Goal: Task Accomplishment & Management: Complete application form

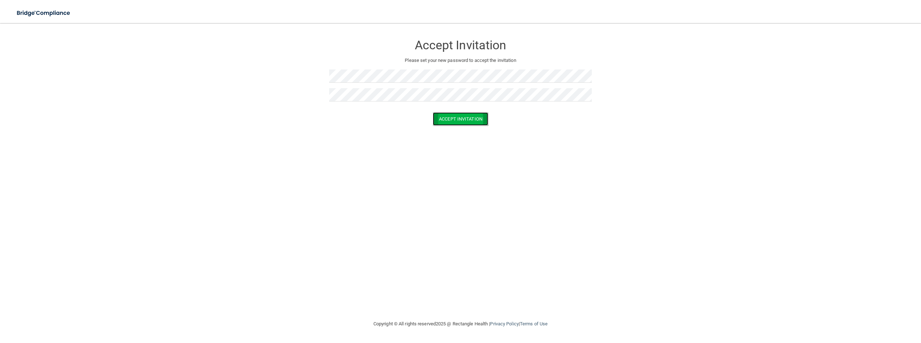
click at [450, 123] on button "Accept Invitation" at bounding box center [460, 118] width 55 height 13
click at [470, 132] on button "Accept Invitation" at bounding box center [460, 129] width 55 height 13
click at [447, 129] on button "Accept Invitation" at bounding box center [460, 129] width 55 height 13
click at [446, 131] on button "Accept Invitation" at bounding box center [460, 129] width 55 height 13
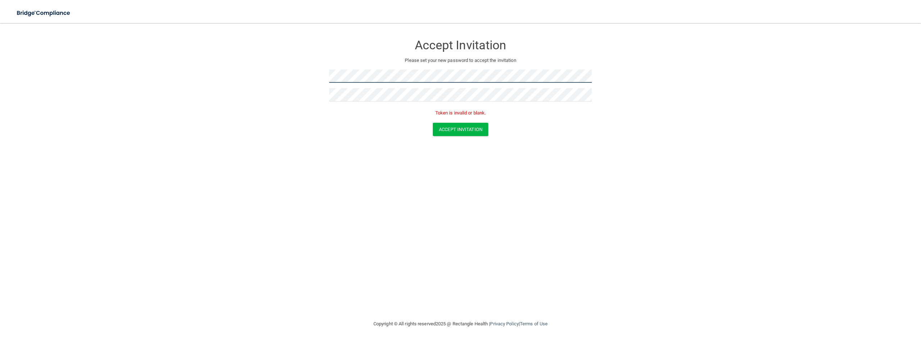
click at [297, 74] on form "Accept Invitation Please set your new password to accept the invitation Token i…" at bounding box center [460, 87] width 892 height 114
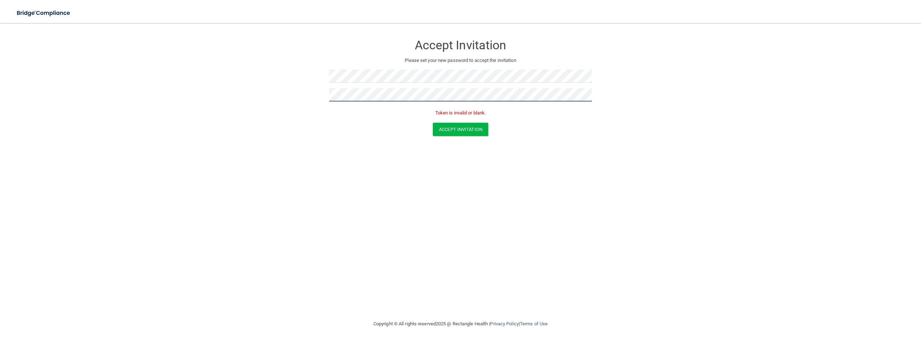
click at [308, 87] on form "Accept Invitation Please set your new password to accept the invitation Token i…" at bounding box center [460, 87] width 892 height 114
click at [451, 131] on button "Accept Invitation" at bounding box center [460, 129] width 55 height 13
click at [482, 129] on button "Accept Invitation" at bounding box center [460, 129] width 55 height 13
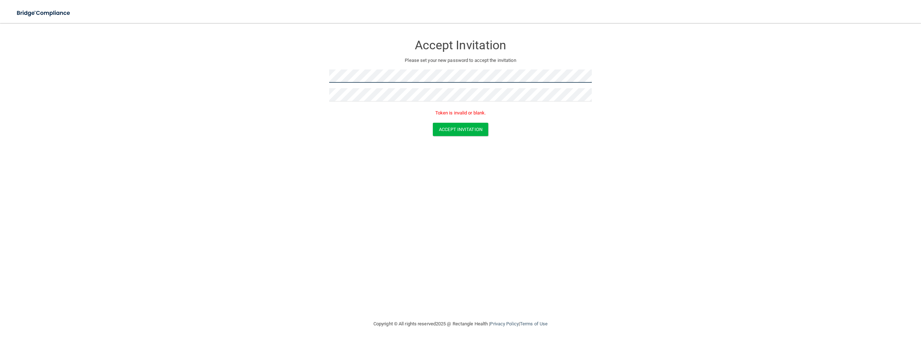
click at [244, 70] on form "Accept Invitation Please set your new password to accept the invitation Token i…" at bounding box center [460, 87] width 892 height 114
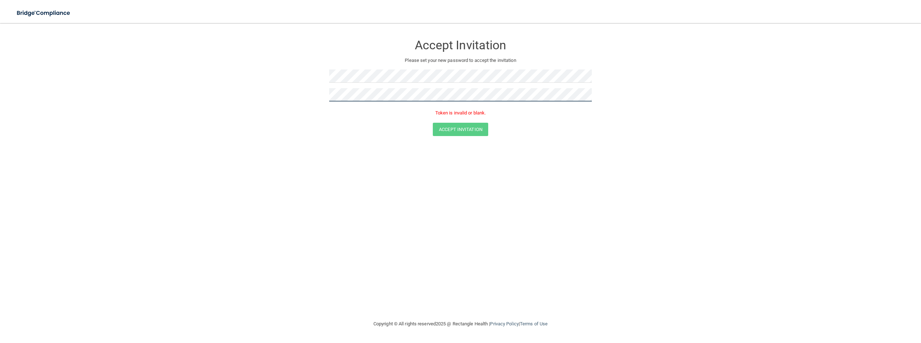
click at [282, 99] on form "Accept Invitation Please set your new password to accept the invitation Token i…" at bounding box center [460, 87] width 892 height 114
click at [472, 129] on button "Accept Invitation" at bounding box center [460, 129] width 55 height 13
click at [459, 130] on button "Accept Invitation" at bounding box center [460, 129] width 55 height 13
click at [433, 123] on button "Accept Invitation" at bounding box center [460, 129] width 55 height 13
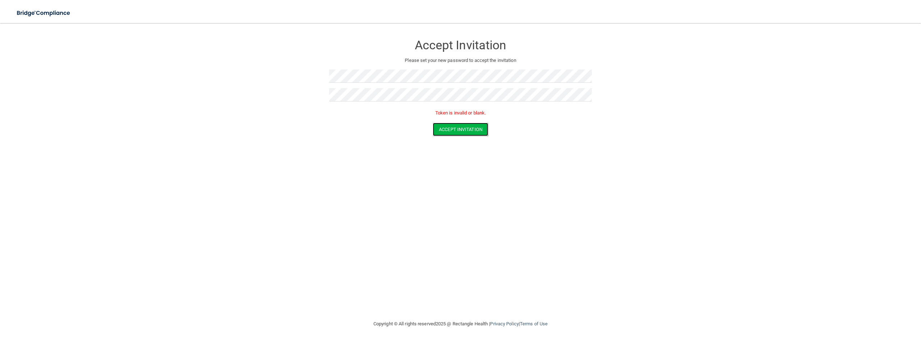
click at [433, 123] on button "Accept Invitation" at bounding box center [460, 129] width 55 height 13
click at [461, 120] on button "Accept Invitation" at bounding box center [460, 118] width 55 height 13
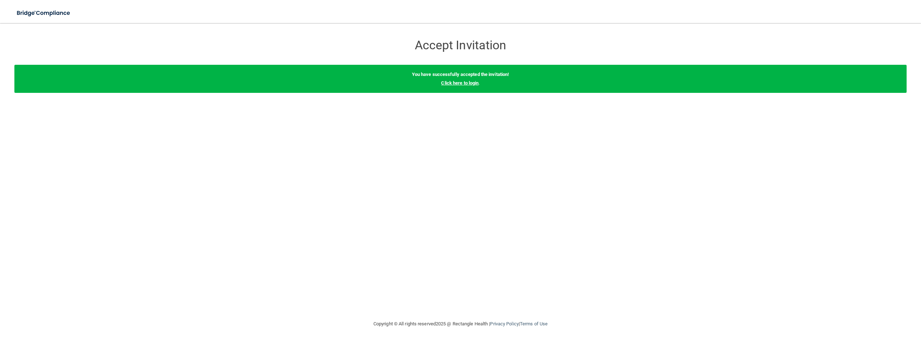
click at [463, 83] on link "Click here to login" at bounding box center [459, 82] width 37 height 5
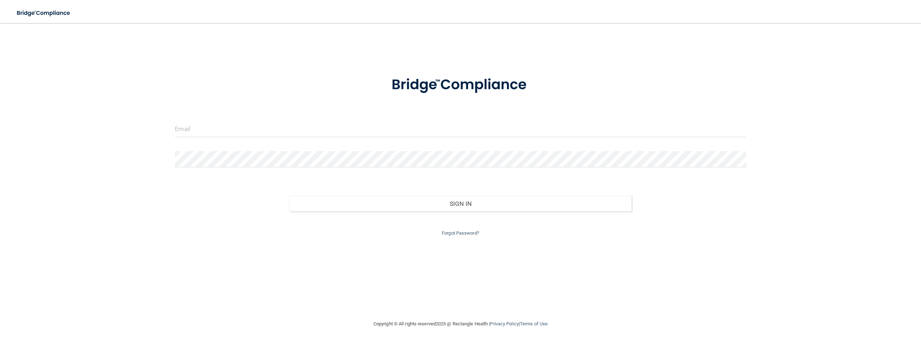
click at [409, 137] on div at bounding box center [460, 132] width 582 height 22
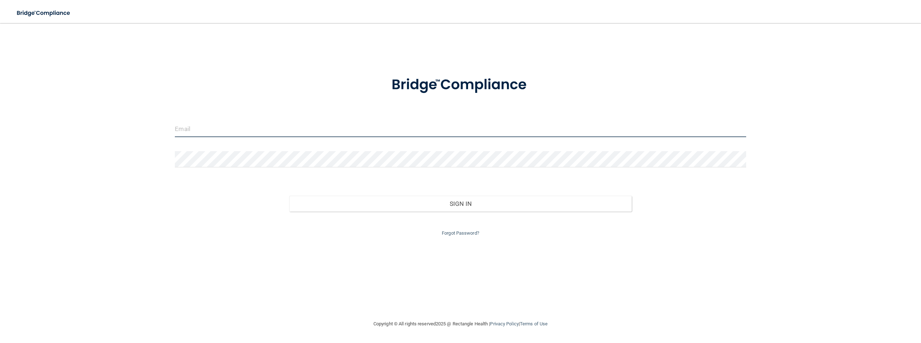
click at [409, 129] on input "email" at bounding box center [460, 129] width 571 height 16
type input "[EMAIL_ADDRESS][DOMAIN_NAME]"
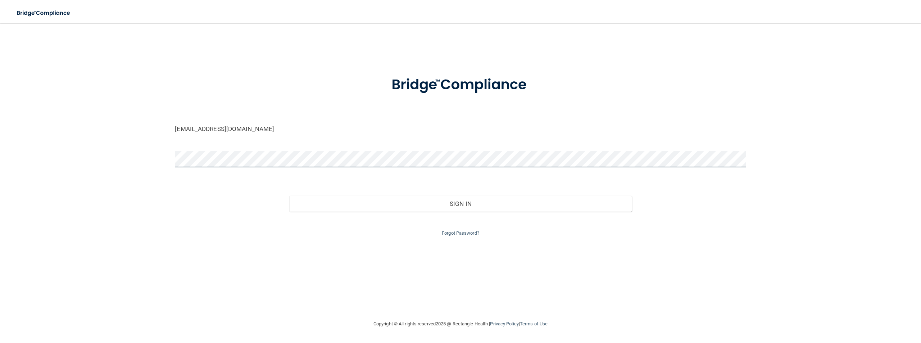
click at [289, 196] on button "Sign In" at bounding box center [460, 204] width 342 height 16
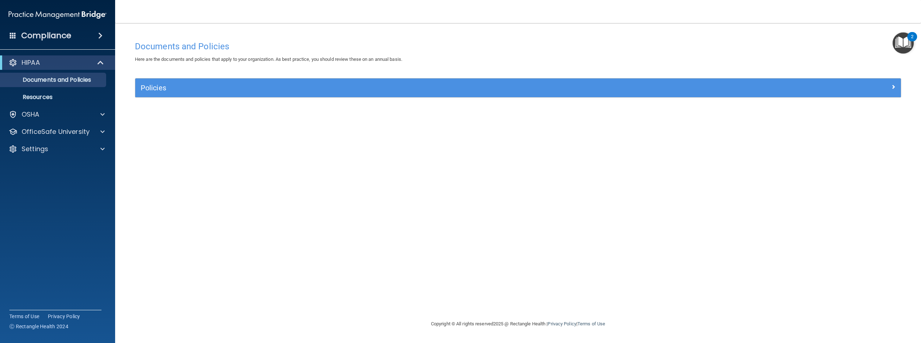
drag, startPoint x: 888, startPoint y: 1, endPoint x: 804, endPoint y: 32, distance: 89.1
click at [804, 32] on div "Documents and Policies Here are the documents and policies that apply to your o…" at bounding box center [517, 171] width 777 height 282
click at [904, 48] on img "Open Resource Center, 2 new notifications" at bounding box center [902, 42] width 21 height 21
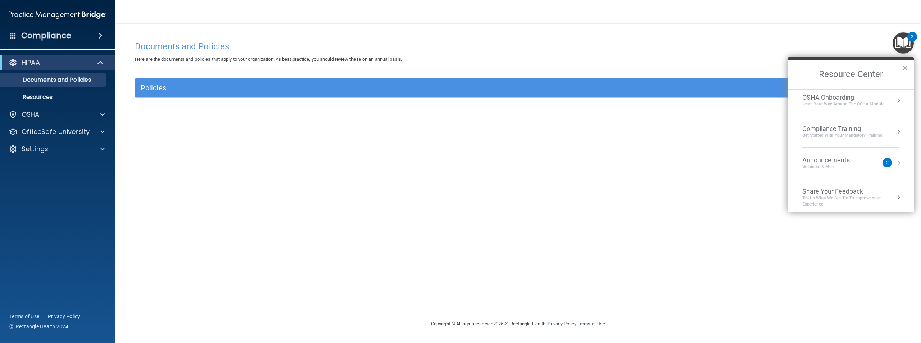
scroll to position [40, 0]
click at [882, 159] on div "2" at bounding box center [887, 158] width 10 height 9
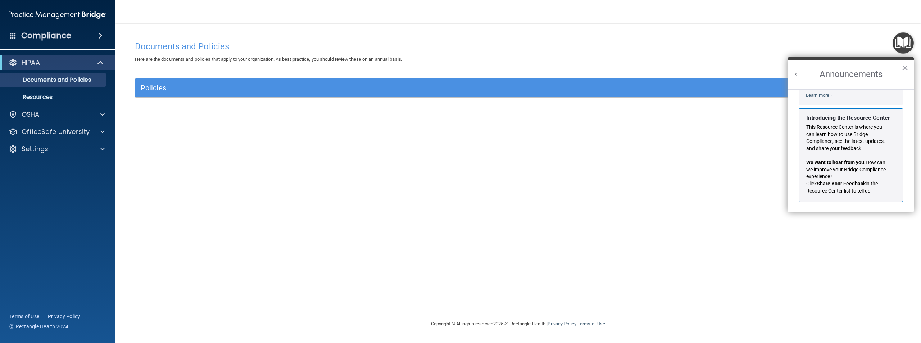
scroll to position [126, 0]
click at [900, 66] on h2 "Announcements" at bounding box center [851, 74] width 126 height 29
click at [902, 69] on button "×" at bounding box center [904, 68] width 7 height 12
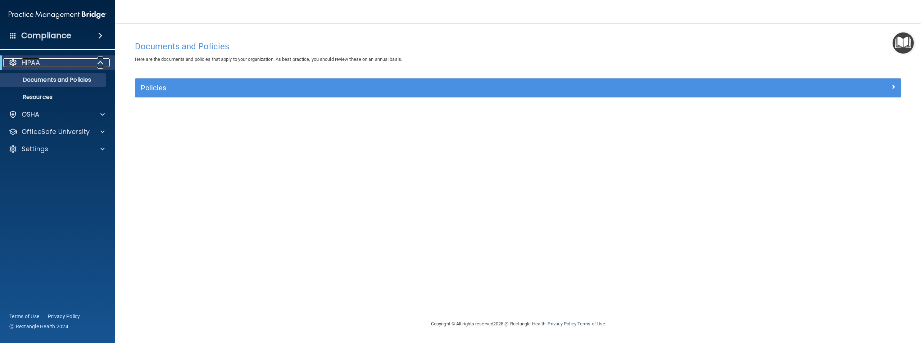
click at [101, 63] on span at bounding box center [101, 62] width 6 height 9
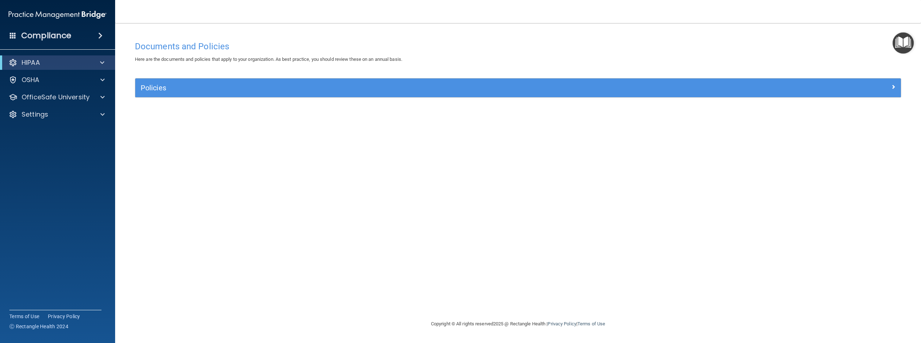
click at [101, 36] on span at bounding box center [100, 35] width 4 height 9
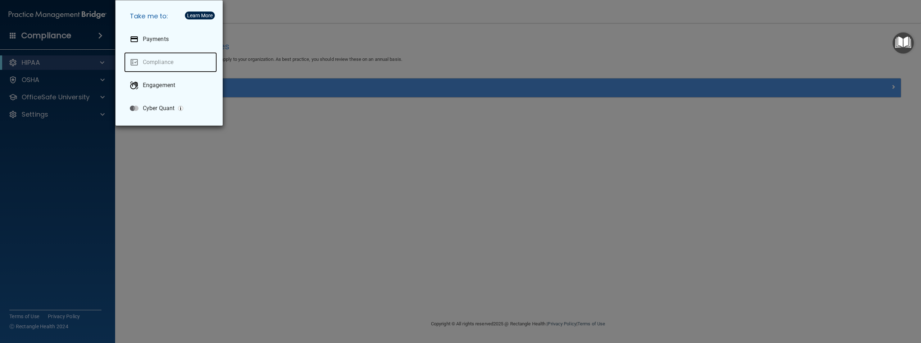
click at [158, 65] on link "Compliance" at bounding box center [170, 62] width 93 height 20
click at [73, 69] on div "Take me to: Payments Compliance Engagement Cyber Quant" at bounding box center [460, 171] width 921 height 343
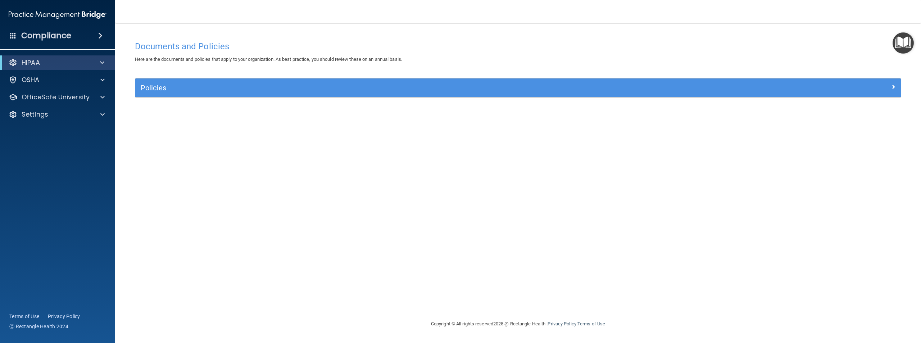
click at [11, 34] on span at bounding box center [13, 35] width 6 height 6
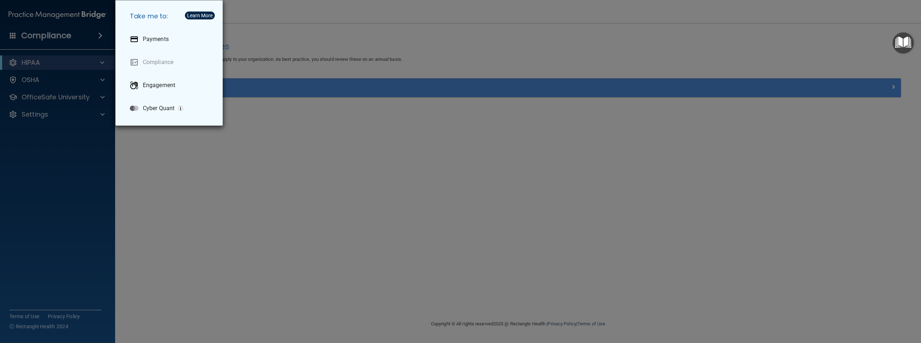
click at [274, 82] on div "Take me to: Payments Compliance Engagement Cyber Quant" at bounding box center [460, 171] width 921 height 343
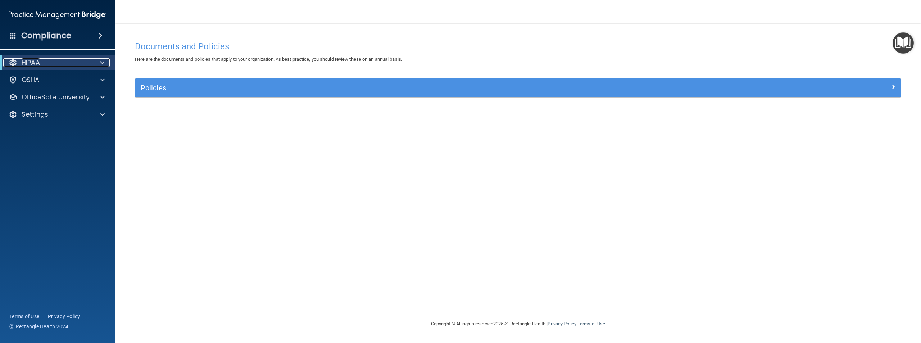
click at [103, 62] on span at bounding box center [102, 62] width 4 height 9
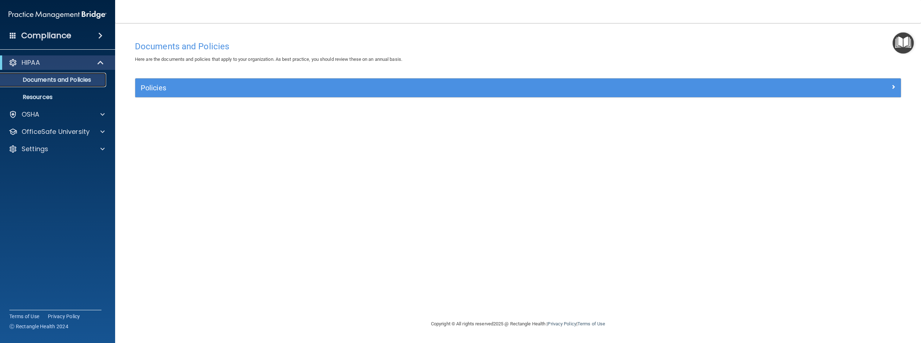
click at [87, 82] on p "Documents and Policies" at bounding box center [54, 79] width 98 height 7
click at [79, 96] on p "Resources" at bounding box center [54, 97] width 98 height 7
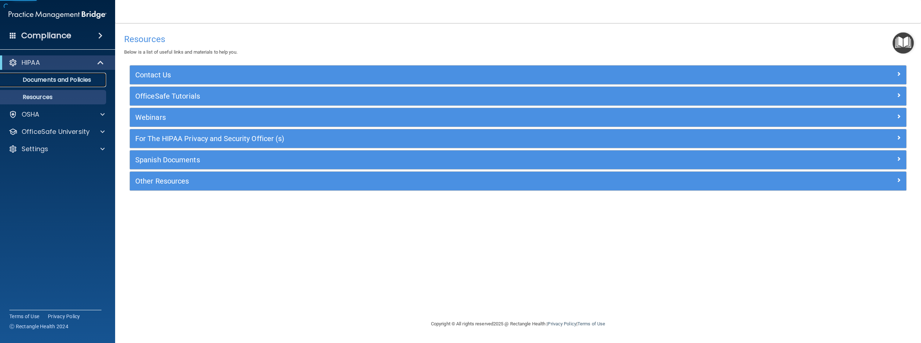
click at [78, 79] on p "Documents and Policies" at bounding box center [54, 79] width 98 height 7
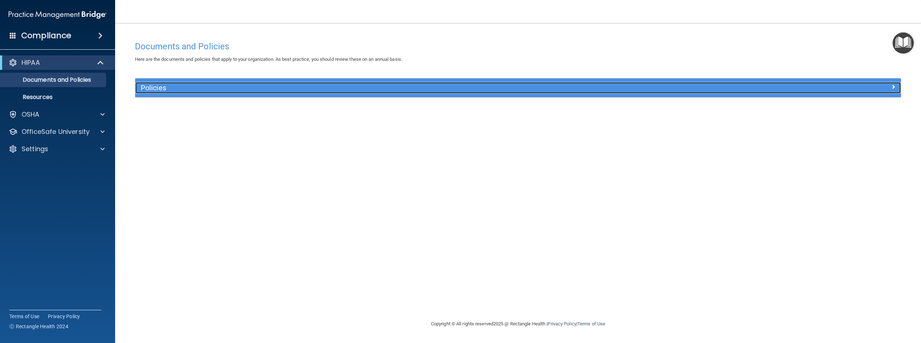
click at [189, 82] on div "Policies" at bounding box center [422, 88] width 574 height 12
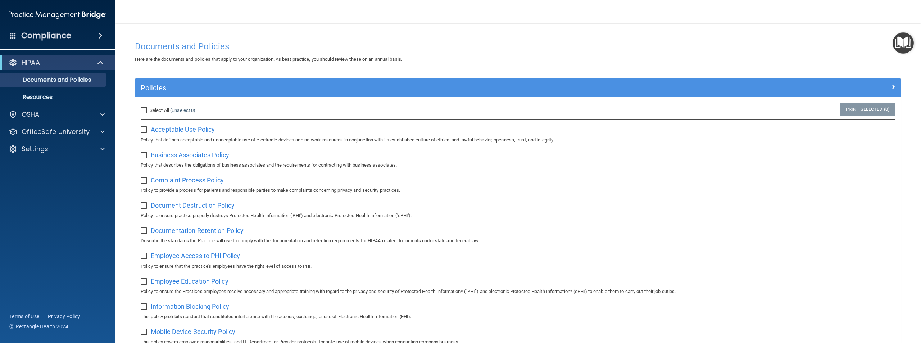
click at [146, 110] on input "Select All (Unselect 0) Unselect All" at bounding box center [145, 111] width 8 height 6
checkbox input "true"
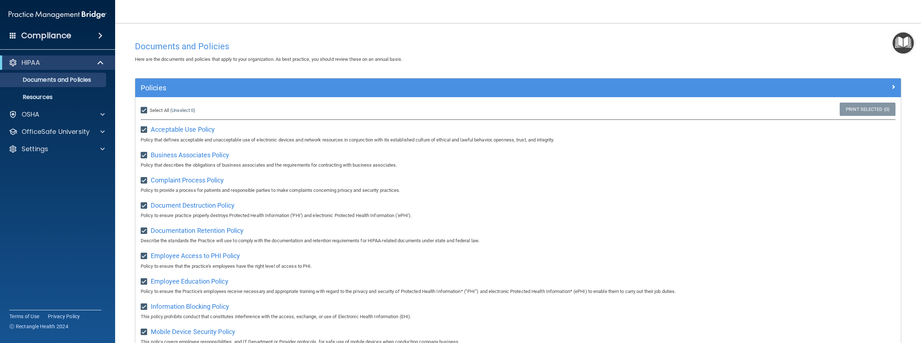
checkbox input "true"
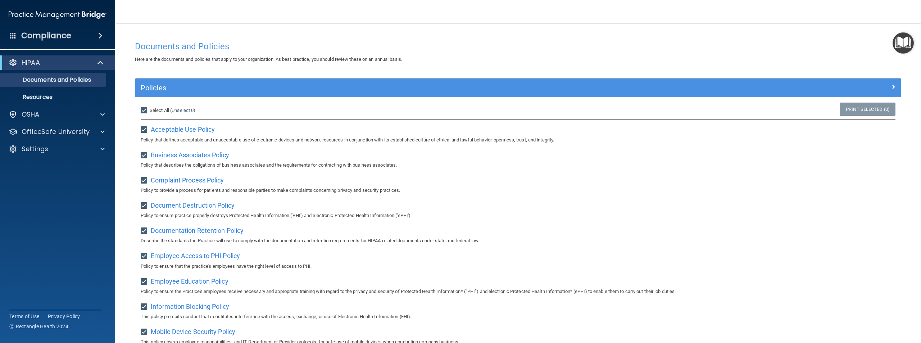
checkbox input "true"
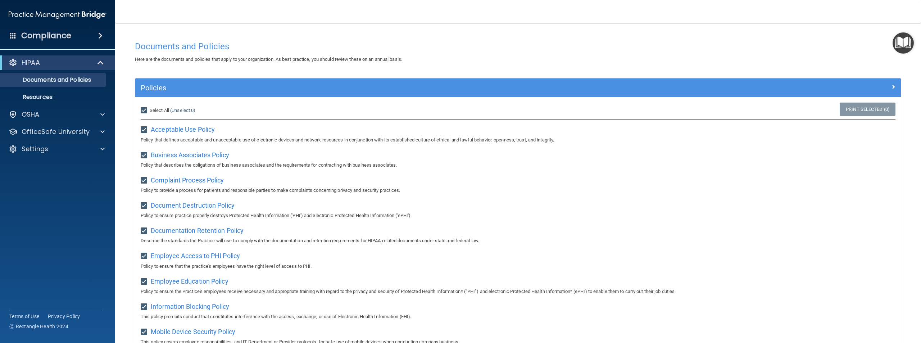
checkbox input "true"
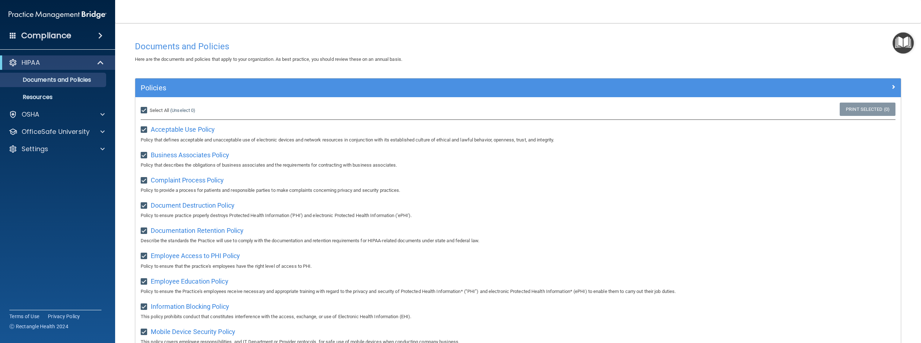
checkbox input "true"
click at [103, 116] on span at bounding box center [102, 114] width 4 height 9
click at [30, 60] on p "HIPAA" at bounding box center [31, 62] width 18 height 9
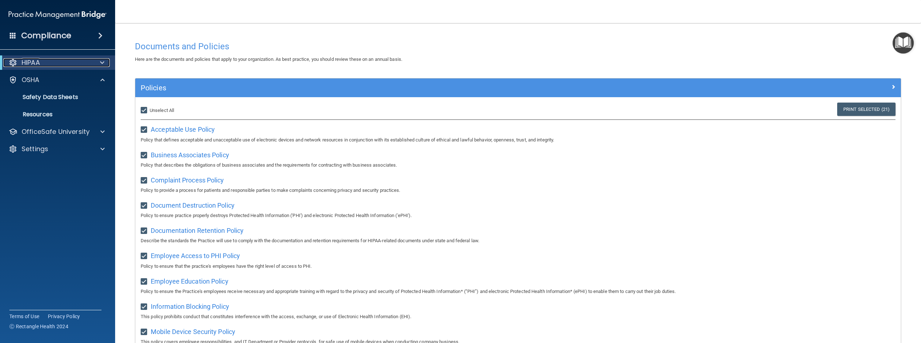
click at [14, 63] on div at bounding box center [13, 62] width 9 height 9
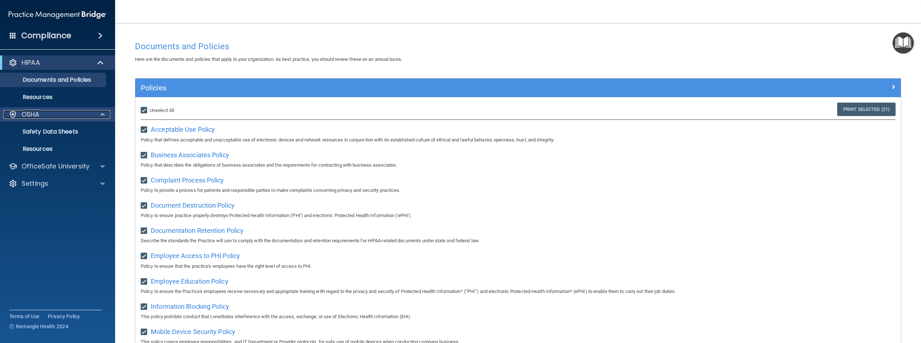
click at [11, 113] on div at bounding box center [13, 114] width 9 height 9
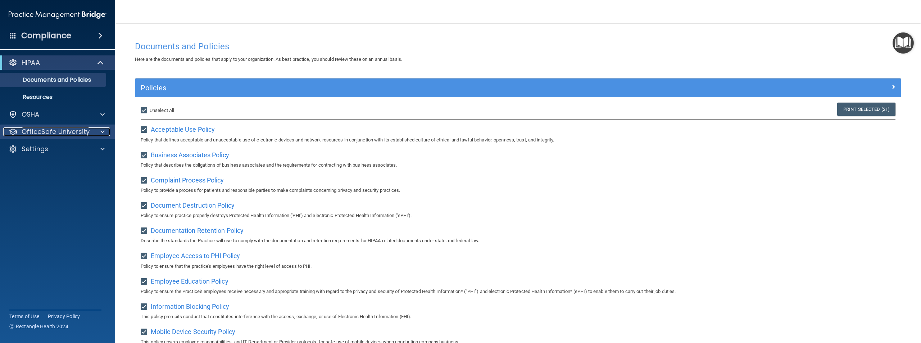
click at [10, 133] on div at bounding box center [13, 131] width 9 height 9
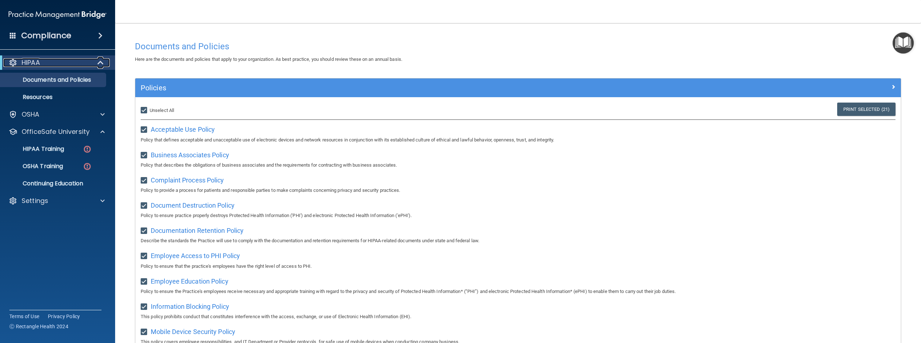
click at [99, 64] on span at bounding box center [101, 62] width 6 height 9
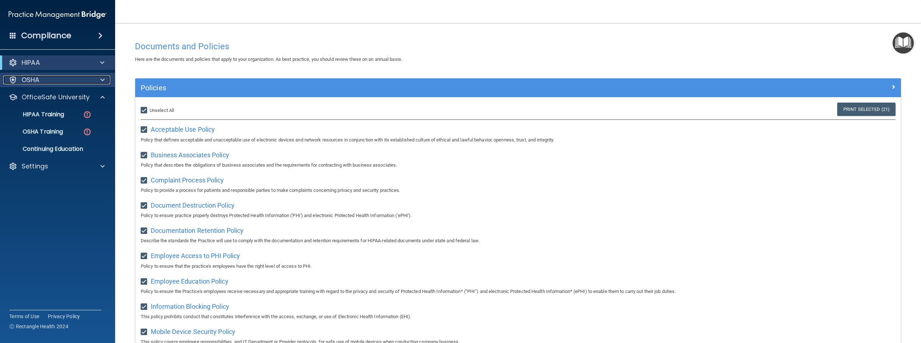
click at [101, 82] on span at bounding box center [102, 80] width 4 height 9
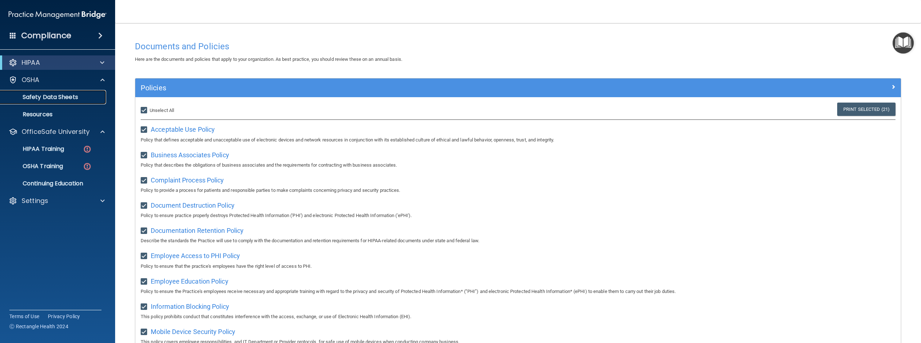
click at [62, 102] on link "Safety Data Sheets" at bounding box center [49, 97] width 113 height 14
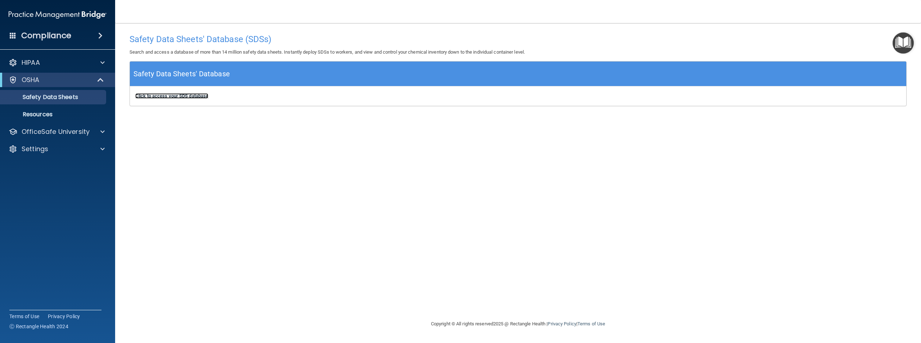
click at [177, 95] on b "Click to access your SDS database" at bounding box center [171, 95] width 73 height 5
click at [78, 117] on p "Resources" at bounding box center [54, 114] width 98 height 7
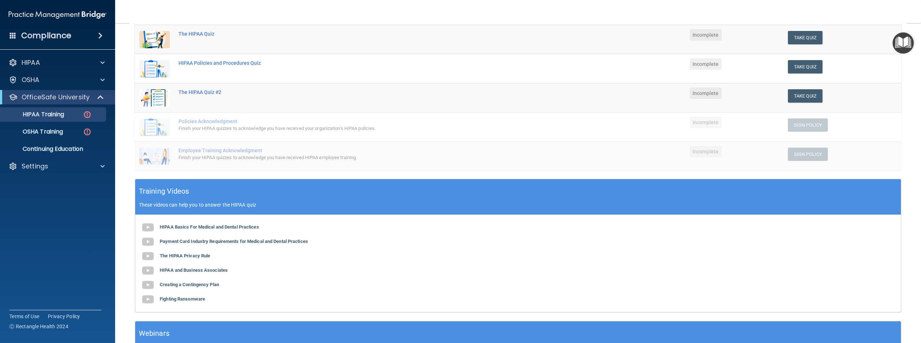
scroll to position [89, 0]
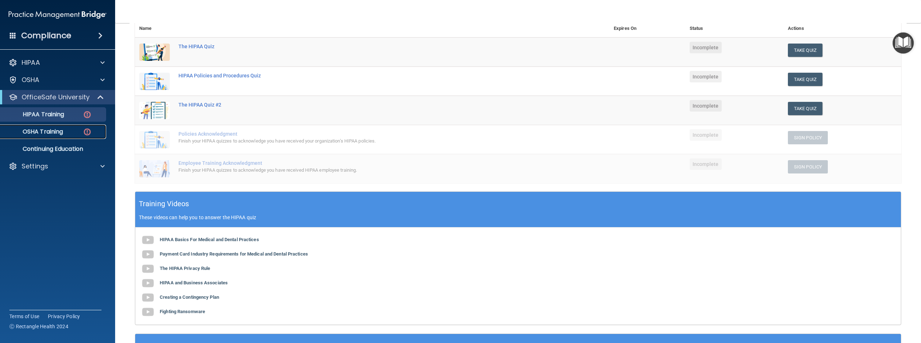
click at [71, 129] on div "OSHA Training" at bounding box center [54, 131] width 98 height 7
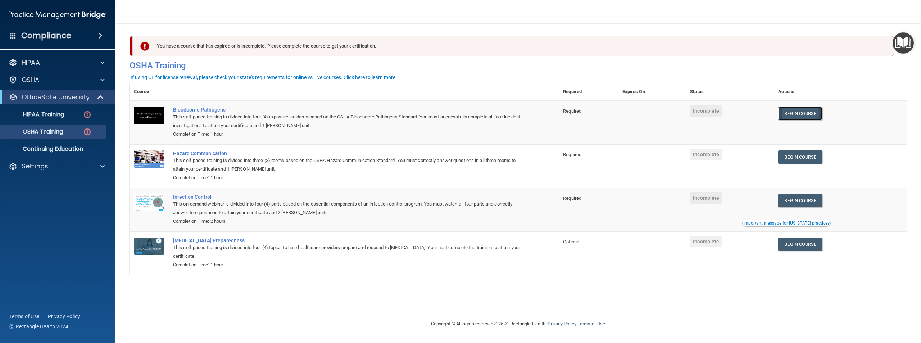
click at [793, 118] on link "Begin Course" at bounding box center [800, 113] width 44 height 13
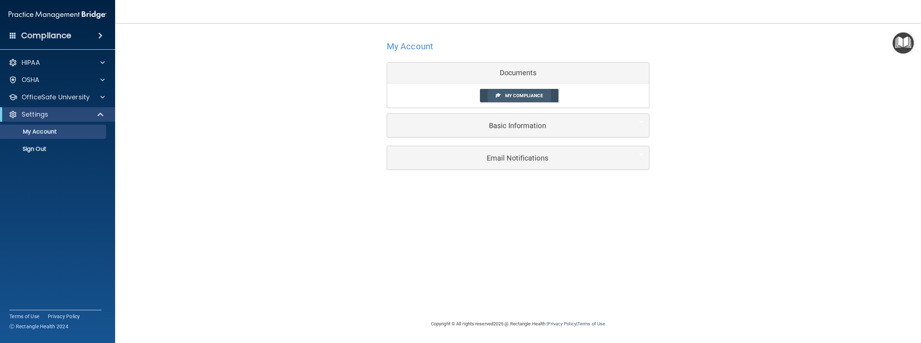
click at [505, 96] on span "My Compliance" at bounding box center [524, 95] width 38 height 5
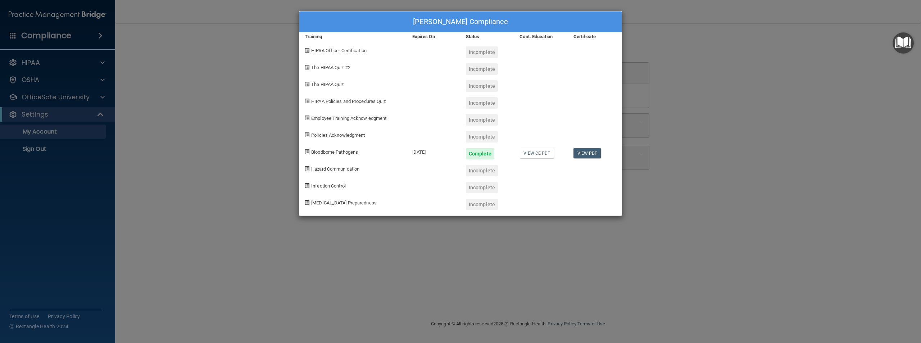
click at [210, 70] on div "Jameia Brown's Compliance Training Expires On Status Cont. Education Certificat…" at bounding box center [460, 171] width 921 height 343
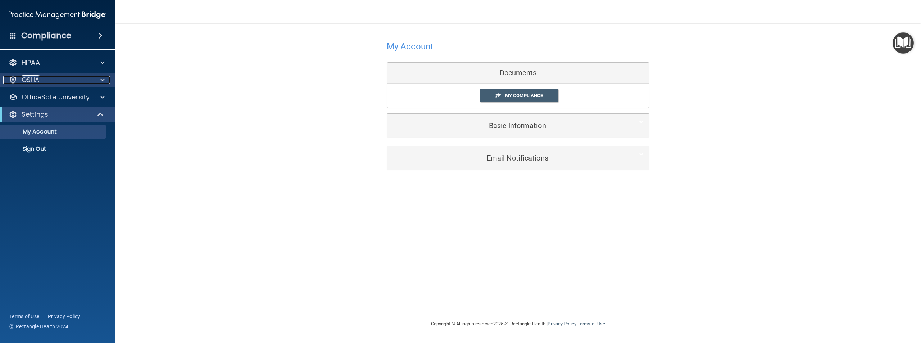
click at [102, 81] on span at bounding box center [102, 80] width 4 height 9
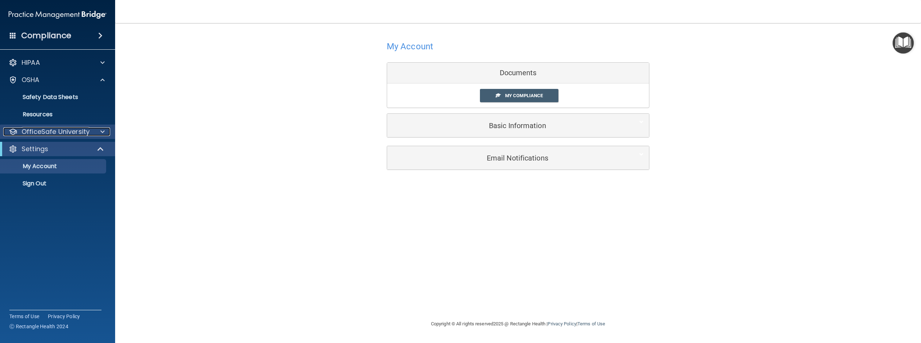
click at [102, 133] on span at bounding box center [102, 131] width 4 height 9
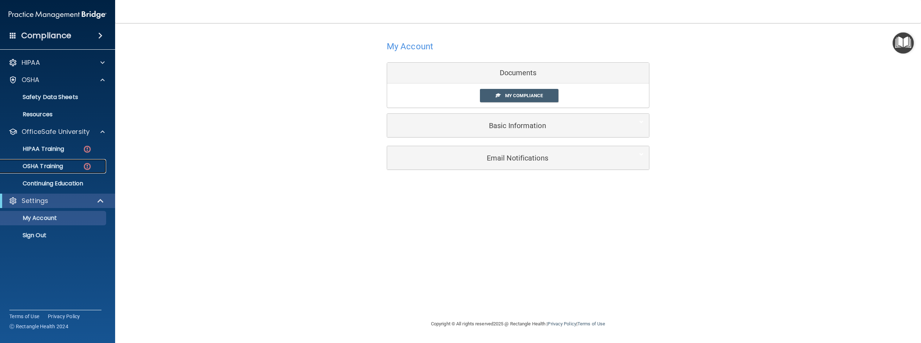
click at [67, 167] on div "OSHA Training" at bounding box center [54, 166] width 98 height 7
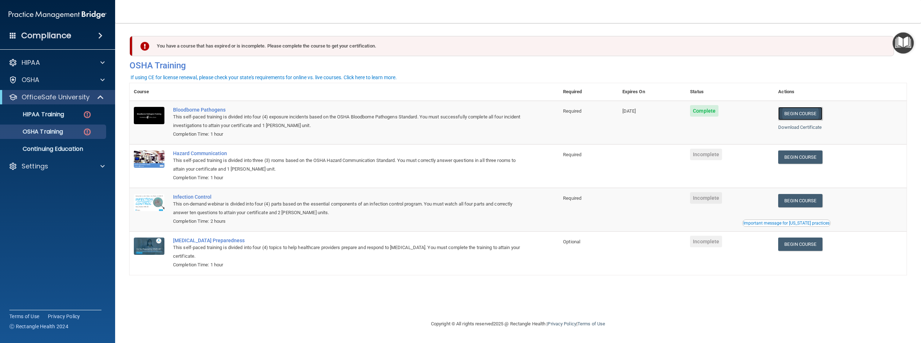
click at [805, 117] on link "Begin Course" at bounding box center [800, 113] width 44 height 13
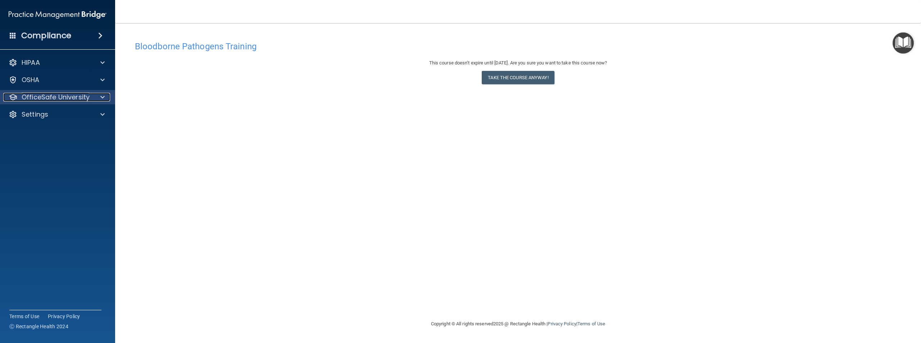
click at [108, 98] on div at bounding box center [101, 97] width 18 height 9
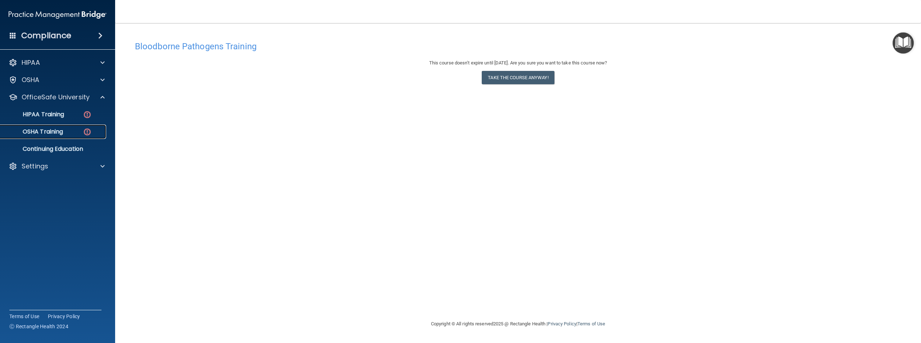
click at [79, 132] on div "OSHA Training" at bounding box center [54, 131] width 98 height 7
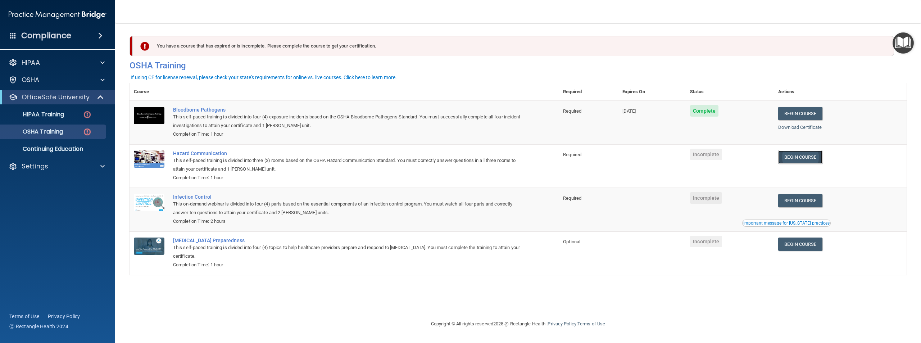
click at [813, 160] on link "Begin Course" at bounding box center [800, 156] width 44 height 13
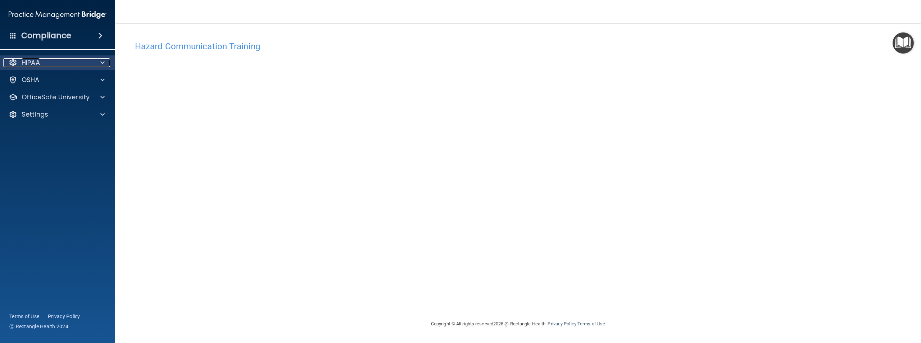
click at [103, 63] on span at bounding box center [102, 62] width 4 height 9
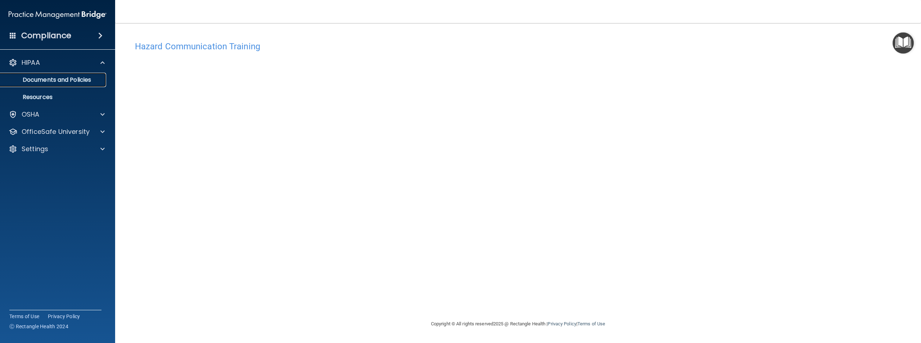
click at [96, 81] on p "Documents and Policies" at bounding box center [54, 79] width 98 height 7
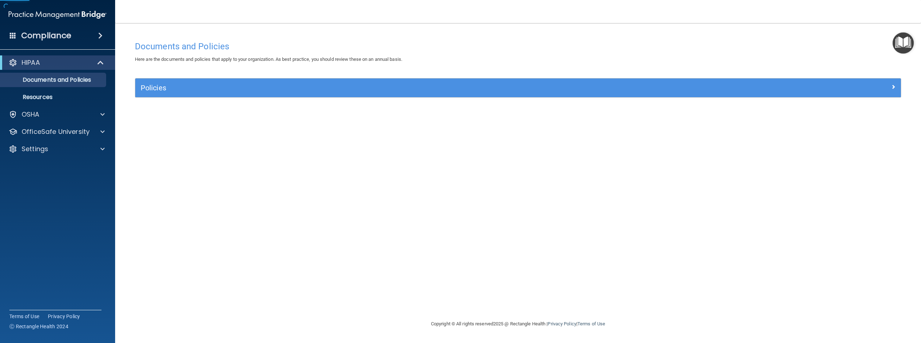
click at [203, 98] on div "Policies Select All (Unselect 0) Unselect All Print Selected (0) Acceptable Use…" at bounding box center [517, 92] width 777 height 28
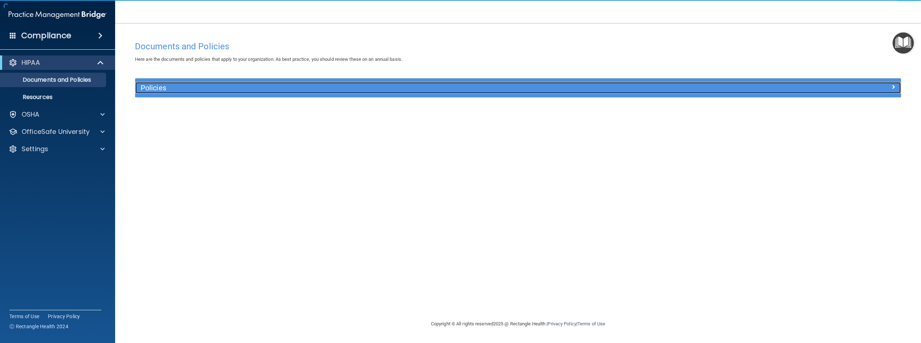
click at [203, 89] on h5 "Policies" at bounding box center [422, 88] width 563 height 8
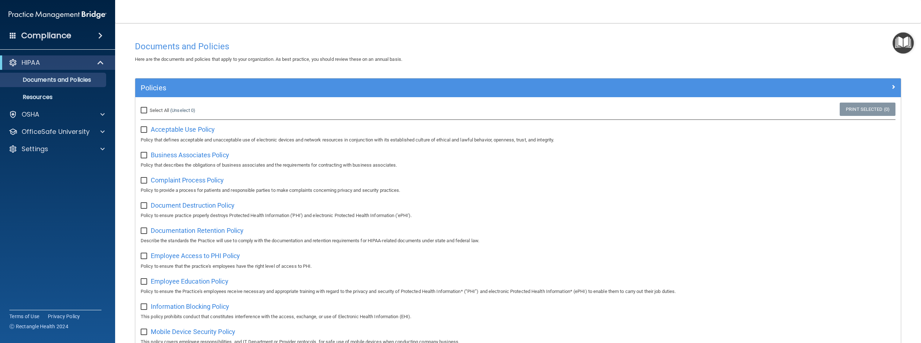
click at [144, 112] on input "Select All (Unselect 0) Unselect All" at bounding box center [145, 111] width 8 height 6
checkbox input "true"
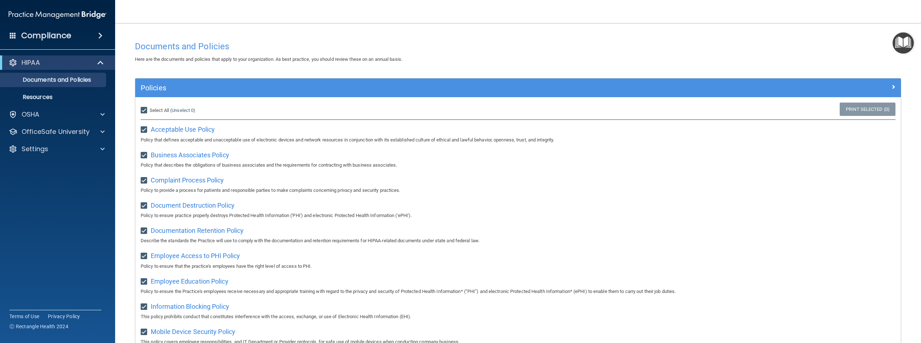
checkbox input "true"
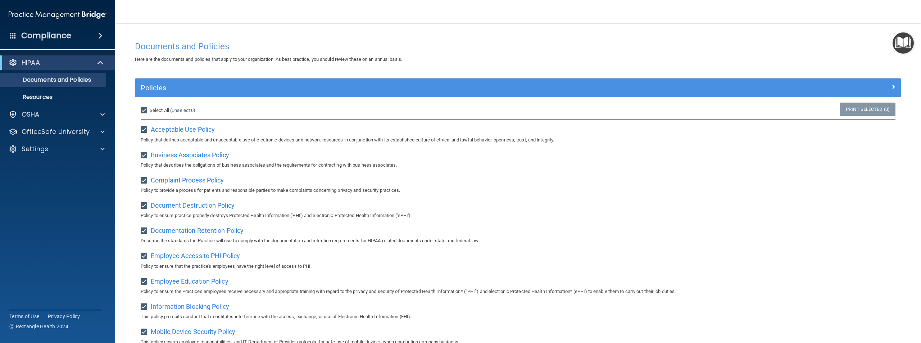
checkbox input "true"
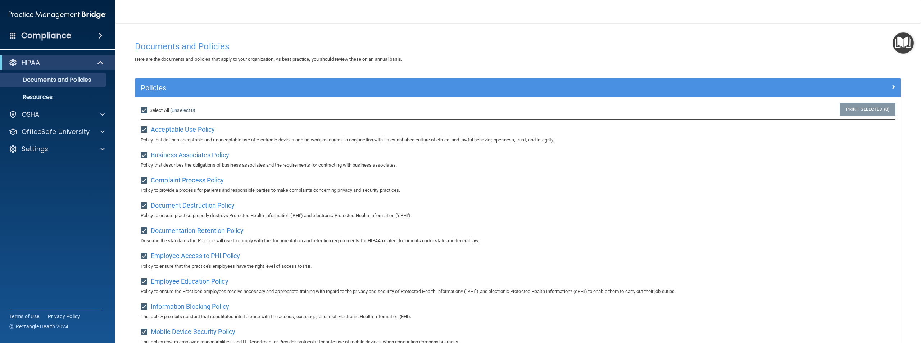
checkbox input "true"
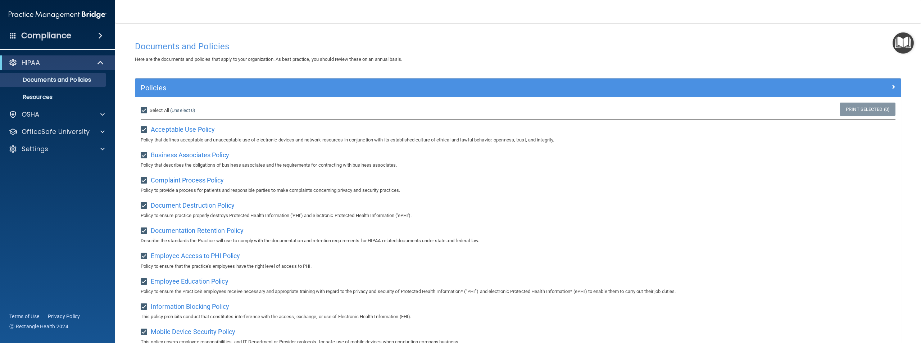
checkbox input "true"
click at [855, 111] on link "Print Selected (21)" at bounding box center [866, 109] width 58 height 13
click at [103, 114] on span at bounding box center [102, 114] width 4 height 9
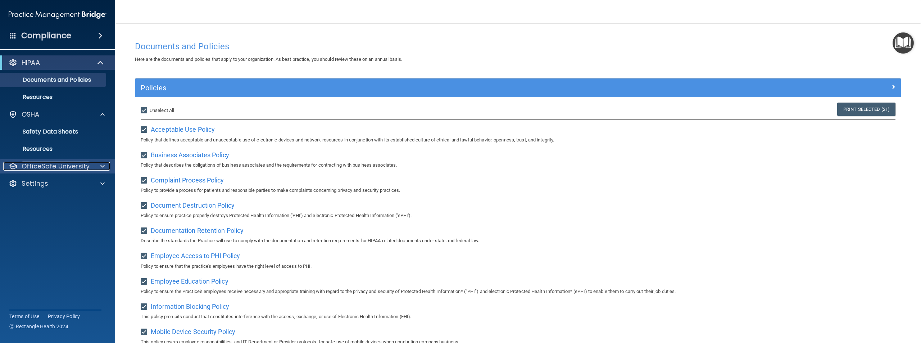
click at [105, 164] on div at bounding box center [101, 166] width 18 height 9
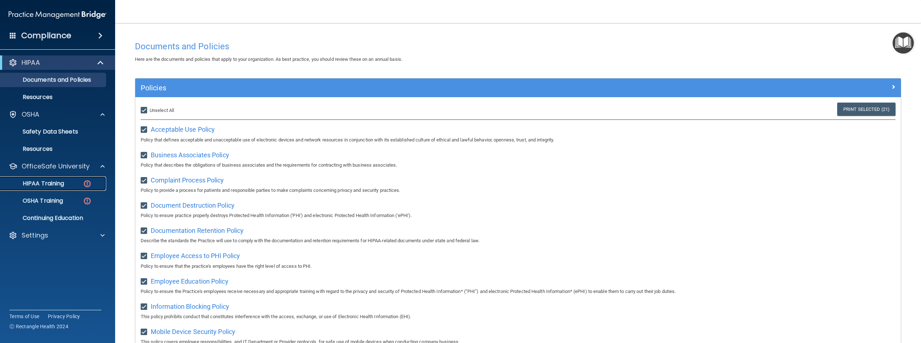
click at [80, 177] on link "HIPAA Training" at bounding box center [49, 183] width 113 height 14
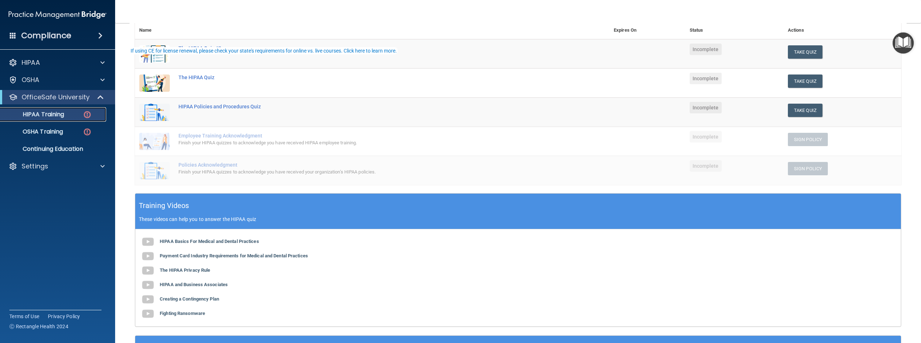
scroll to position [108, 0]
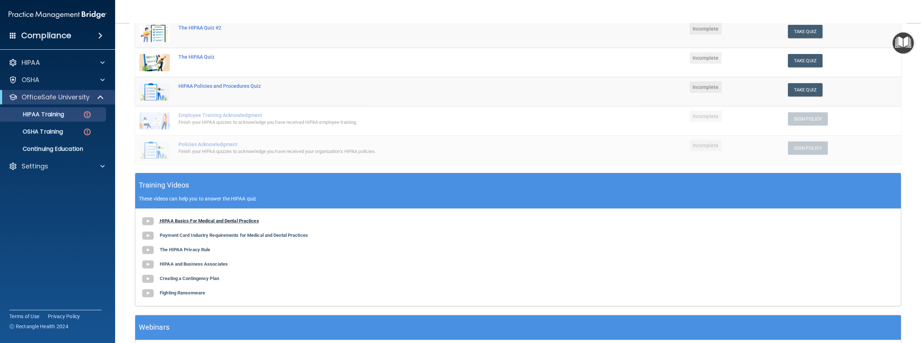
click at [222, 219] on b "HIPAA Basics For Medical and Dental Practices" at bounding box center [209, 220] width 99 height 5
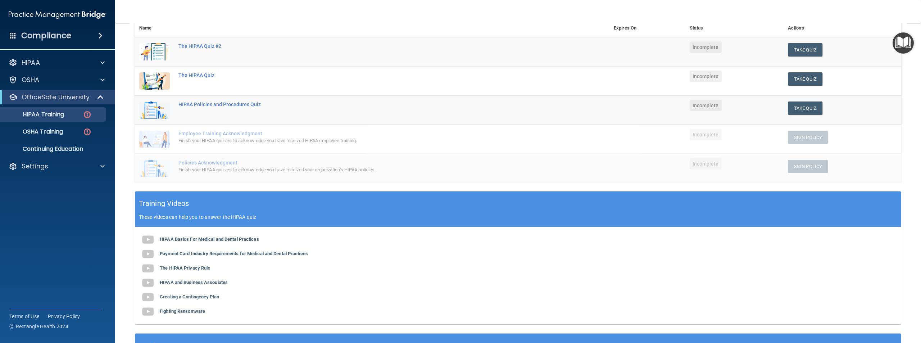
scroll to position [36, 0]
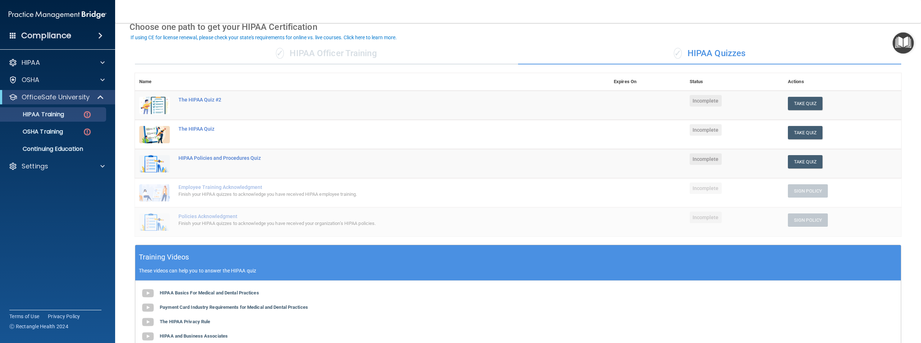
click at [304, 55] on div "✓ HIPAA Officer Training" at bounding box center [326, 54] width 383 height 22
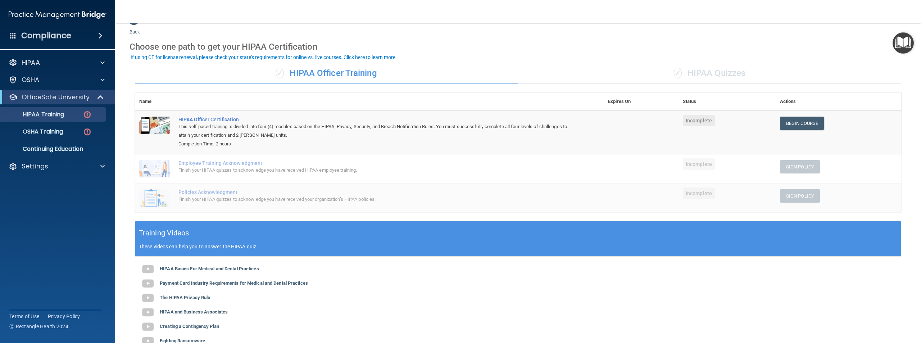
scroll to position [0, 0]
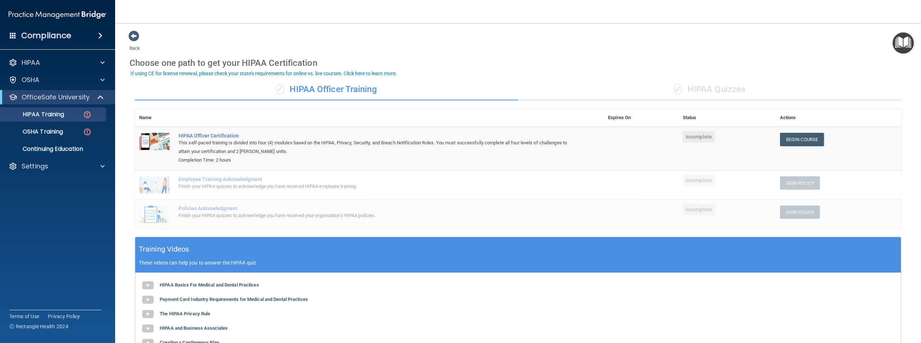
click at [714, 92] on div "✓ HIPAA Quizzes" at bounding box center [709, 90] width 383 height 22
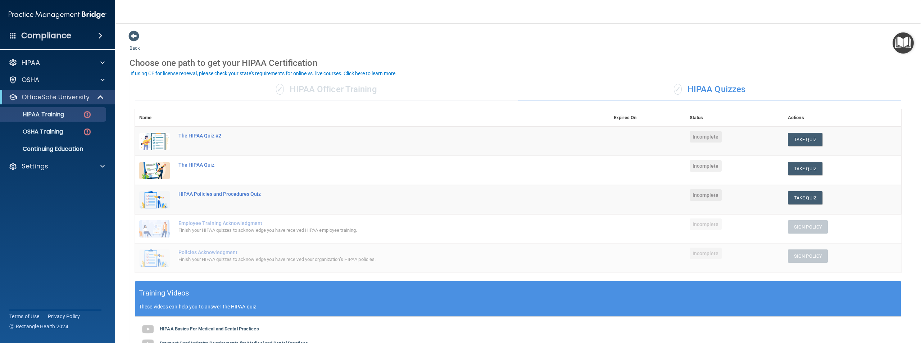
click at [363, 88] on div "✓ HIPAA Officer Training" at bounding box center [326, 90] width 383 height 22
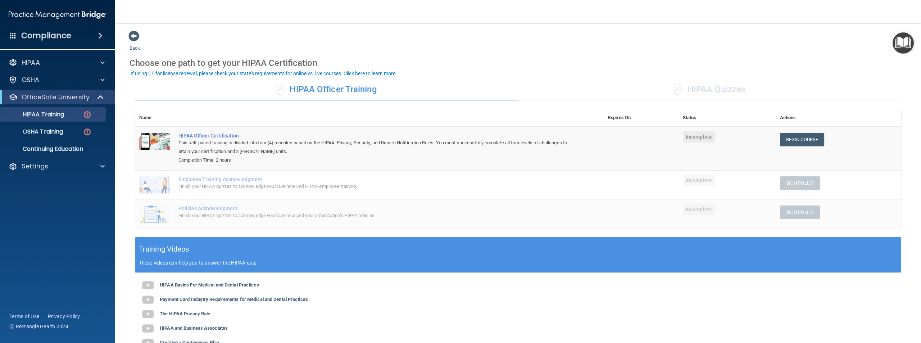
click at [660, 91] on div "✓ HIPAA Quizzes" at bounding box center [709, 90] width 383 height 22
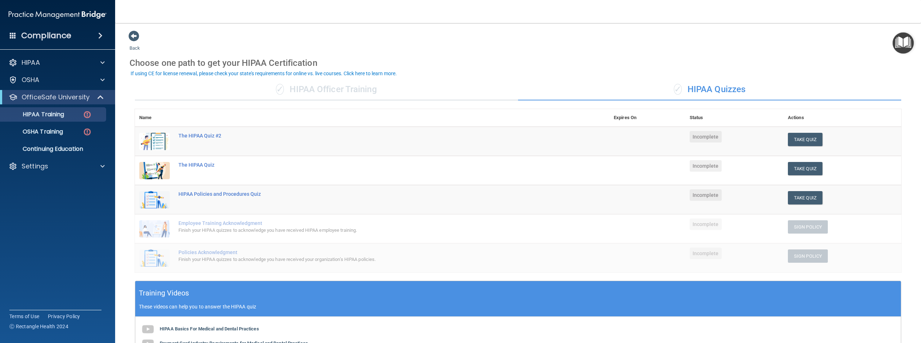
click at [283, 88] on span "✓" at bounding box center [280, 89] width 8 height 11
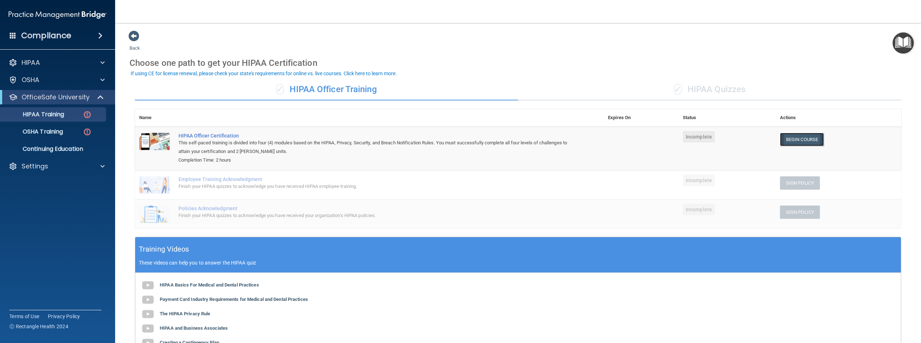
click at [791, 141] on link "Begin Course" at bounding box center [802, 139] width 44 height 13
click at [102, 66] on span at bounding box center [102, 62] width 4 height 9
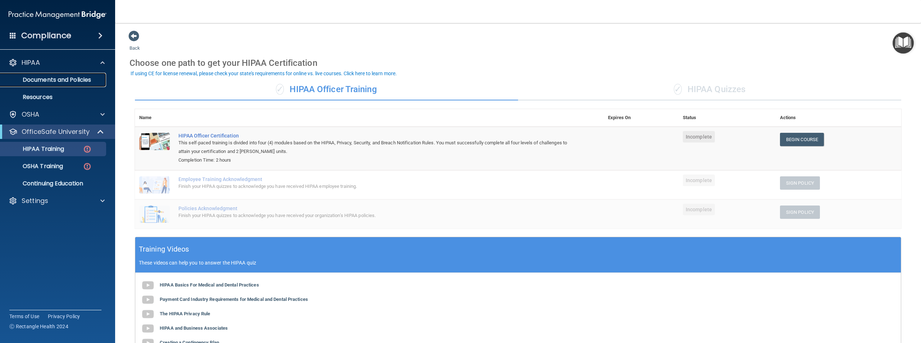
click at [90, 80] on p "Documents and Policies" at bounding box center [54, 79] width 98 height 7
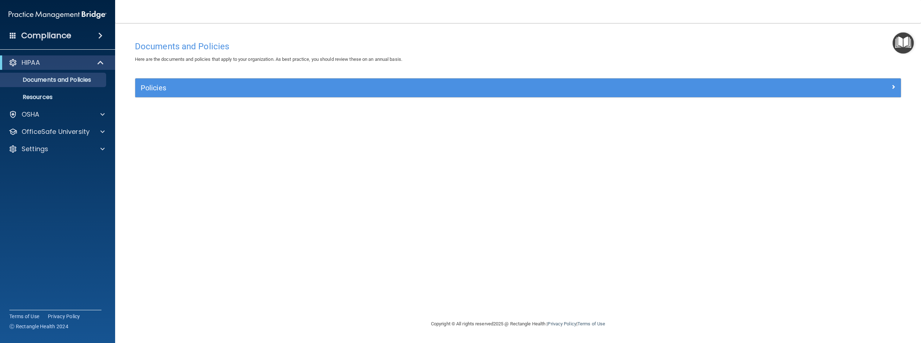
drag, startPoint x: 819, startPoint y: 94, endPoint x: 811, endPoint y: 91, distance: 8.3
click at [818, 93] on div "Policies" at bounding box center [517, 87] width 765 height 19
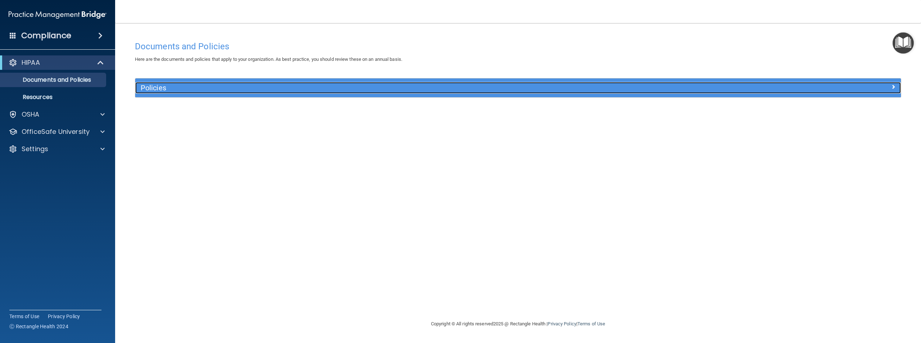
click at [811, 94] on div "Policies" at bounding box center [517, 88] width 765 height 12
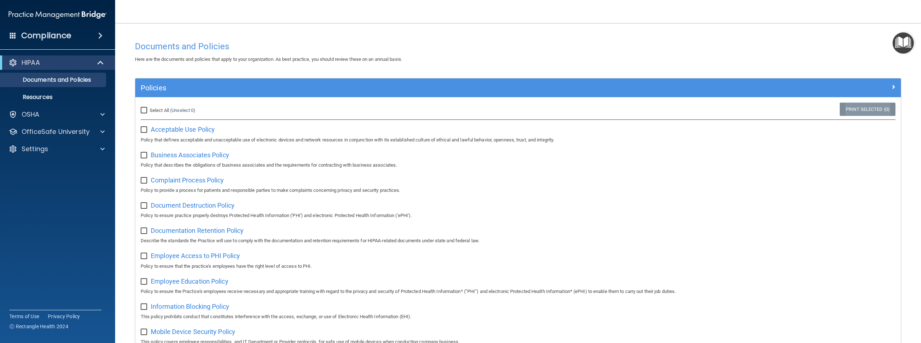
click at [847, 109] on link "Print Selected (0)" at bounding box center [868, 109] width 56 height 13
click at [144, 109] on input "Select All (Unselect 0) Unselect All" at bounding box center [145, 111] width 8 height 6
checkbox input "true"
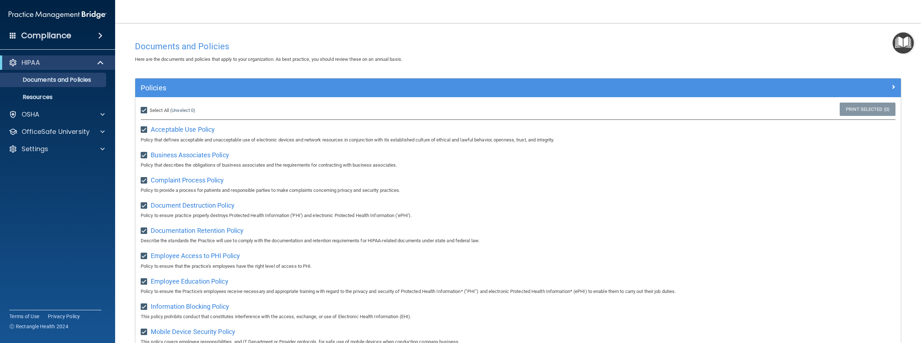
checkbox input "true"
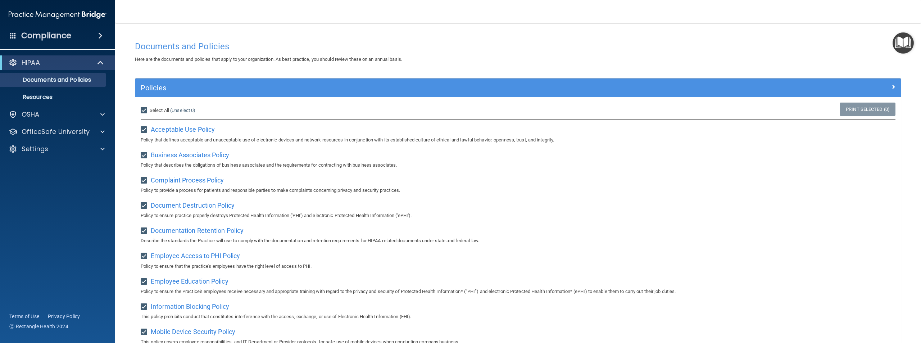
checkbox input "true"
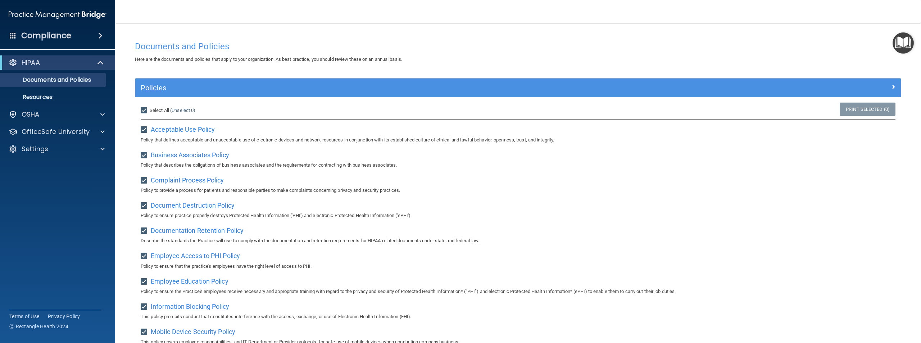
checkbox input "true"
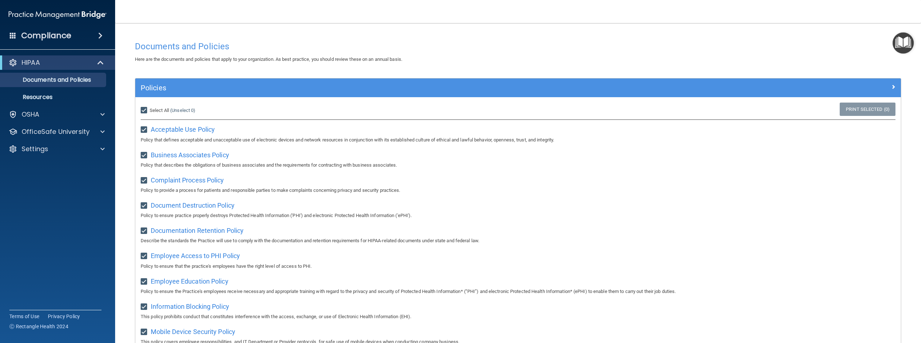
checkbox input "true"
click at [875, 111] on link "Print Selected (21)" at bounding box center [866, 109] width 58 height 13
